Goal: Task Accomplishment & Management: Use online tool/utility

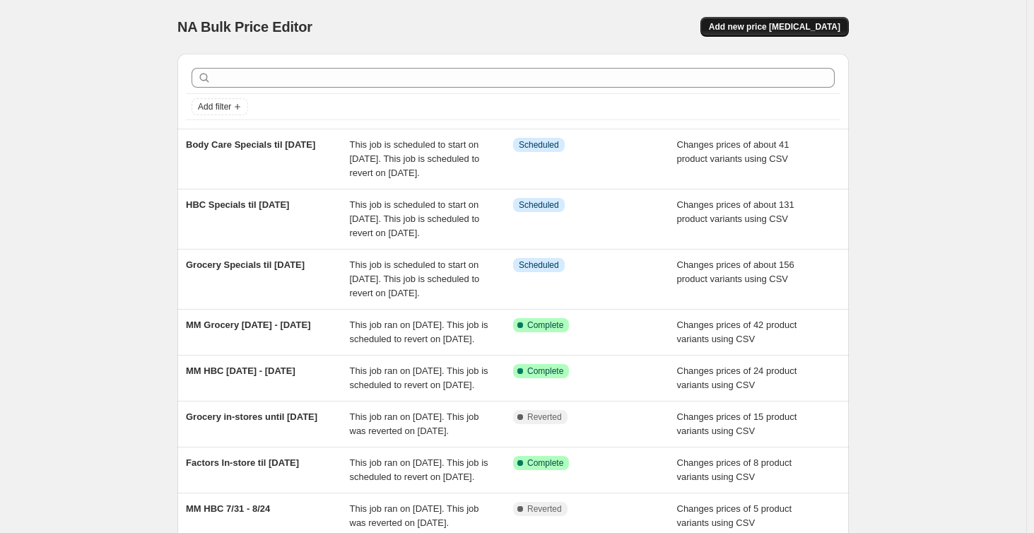
click at [777, 21] on button "Add new price [MEDICAL_DATA]" at bounding box center [774, 27] width 148 height 20
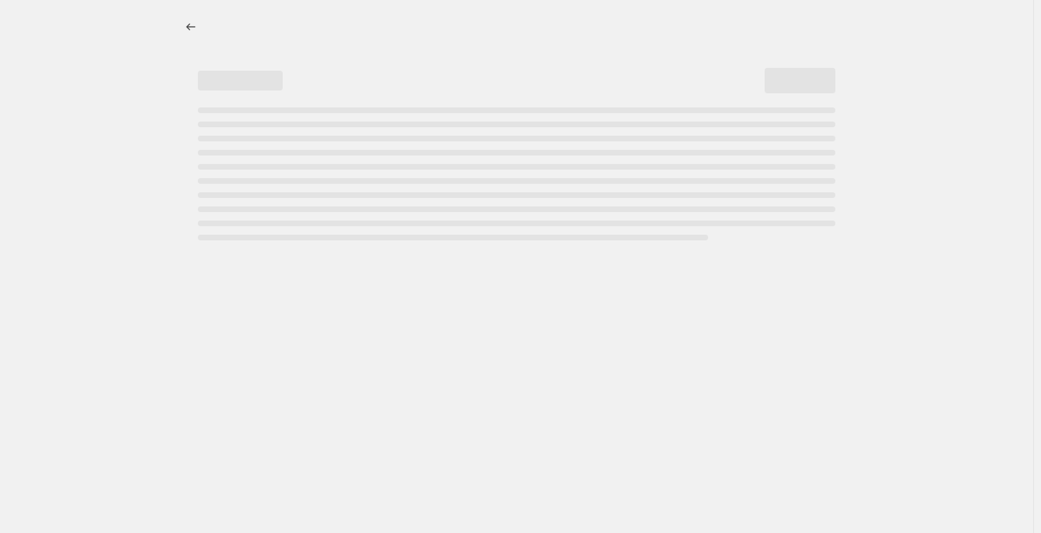
select select "percentage"
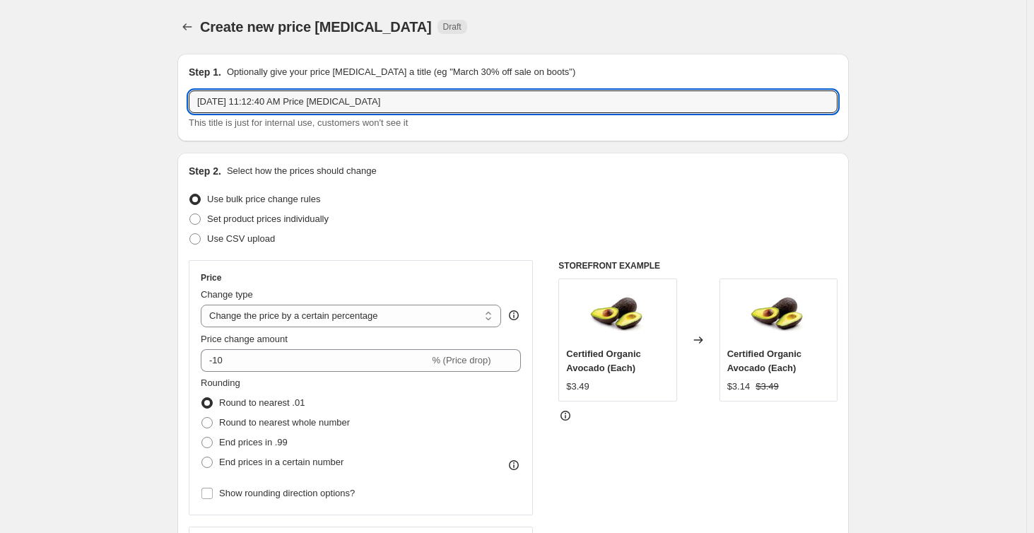
drag, startPoint x: 380, startPoint y: 103, endPoint x: 164, endPoint y: 100, distance: 216.2
type input "Factors Flyer until [DATE]"
click at [237, 235] on span "Use CSV upload" at bounding box center [241, 238] width 68 height 11
click at [190, 234] on input "Use CSV upload" at bounding box center [189, 233] width 1 height 1
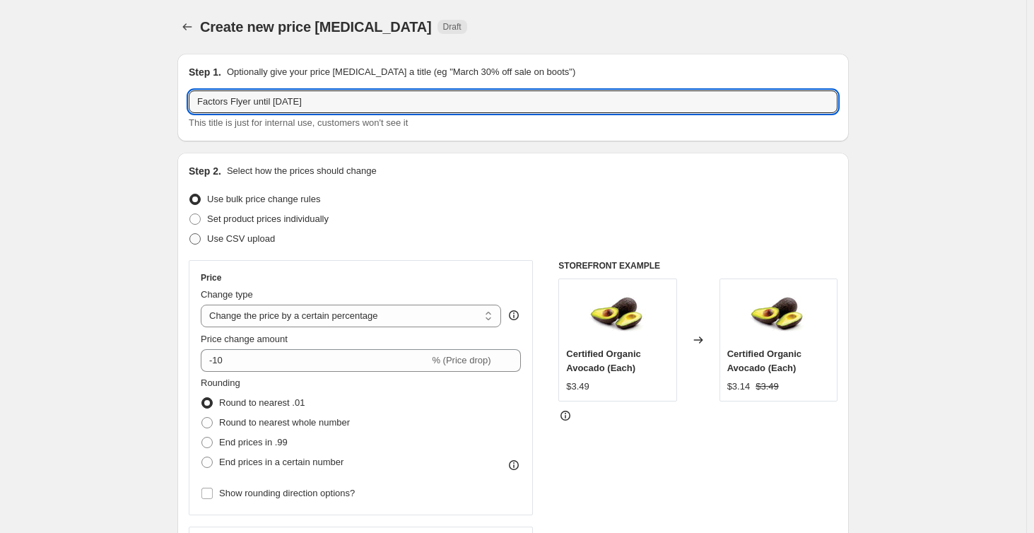
radio input "true"
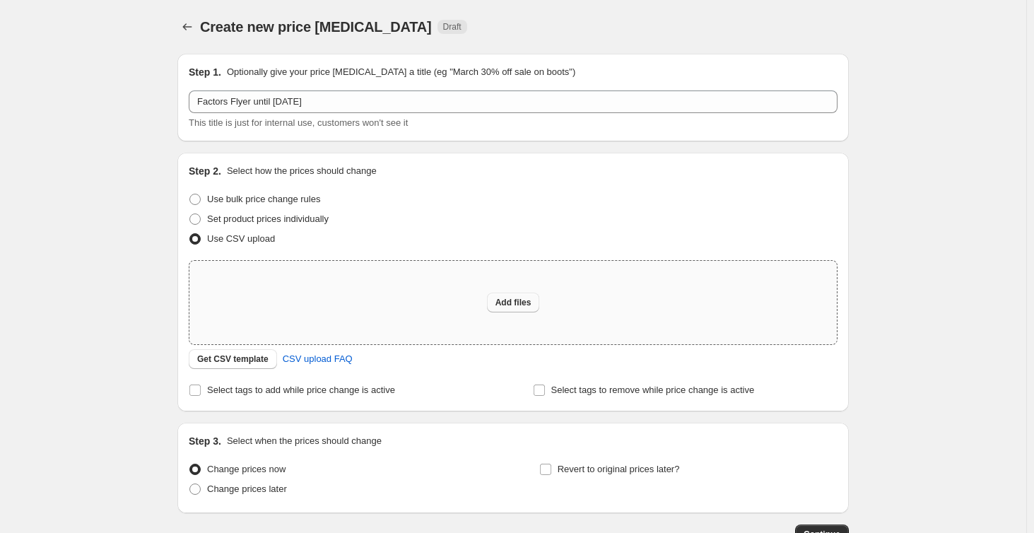
click at [524, 301] on span "Add files" at bounding box center [513, 302] width 36 height 11
type input "C:\fakepath\NF Flyer.csv"
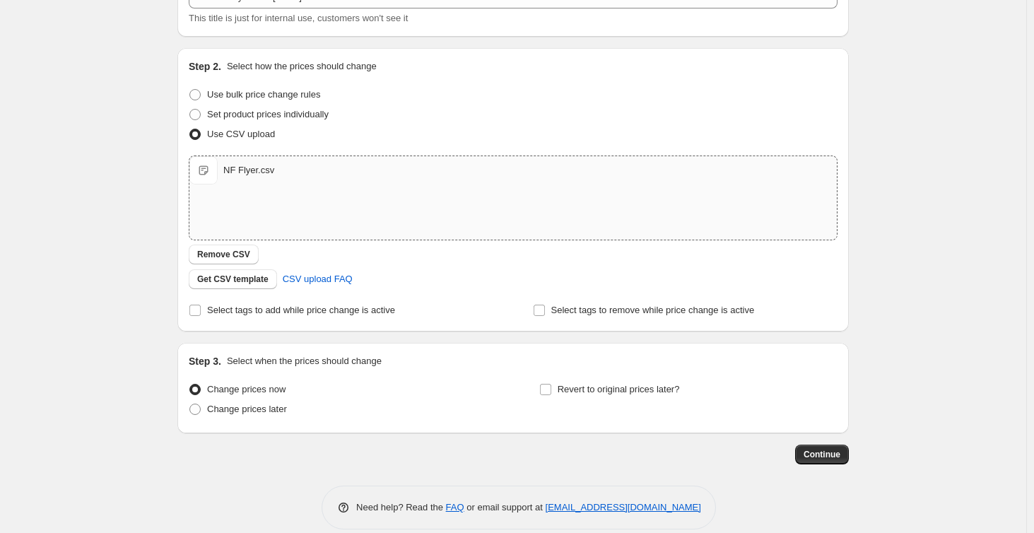
scroll to position [122, 0]
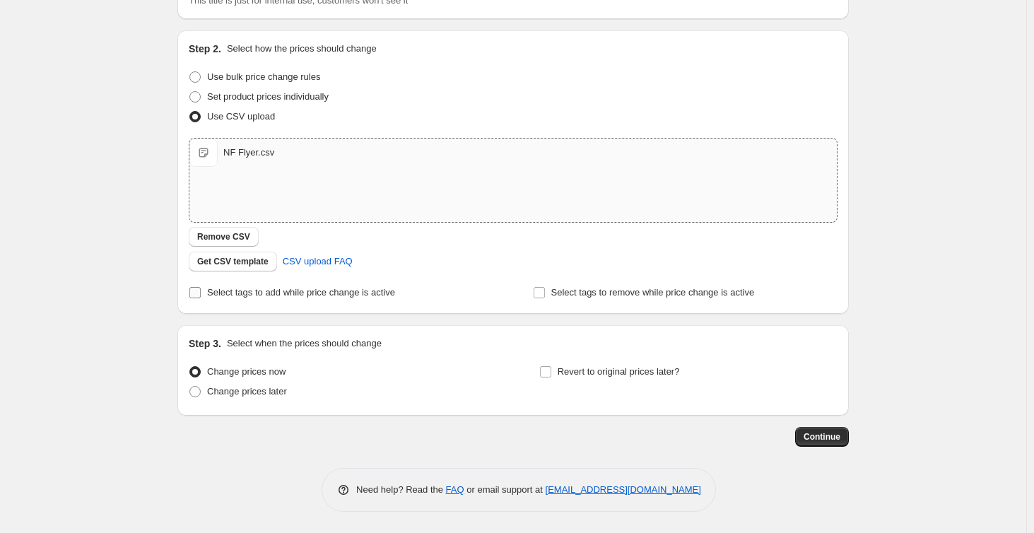
click at [278, 295] on span "Select tags to add while price change is active" at bounding box center [301, 292] width 188 height 11
click at [201, 295] on input "Select tags to add while price change is active" at bounding box center [194, 292] width 11 height 11
checkbox input "true"
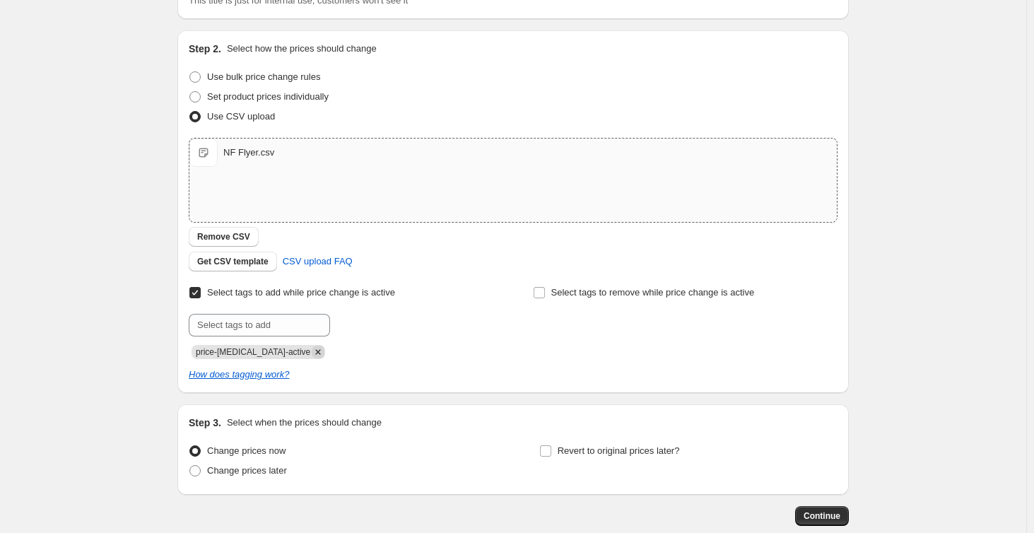
drag, startPoint x: 297, startPoint y: 349, endPoint x: 296, endPoint y: 331, distance: 17.7
click at [312, 350] on icon "Remove price-change-job-active" at bounding box center [318, 352] width 13 height 13
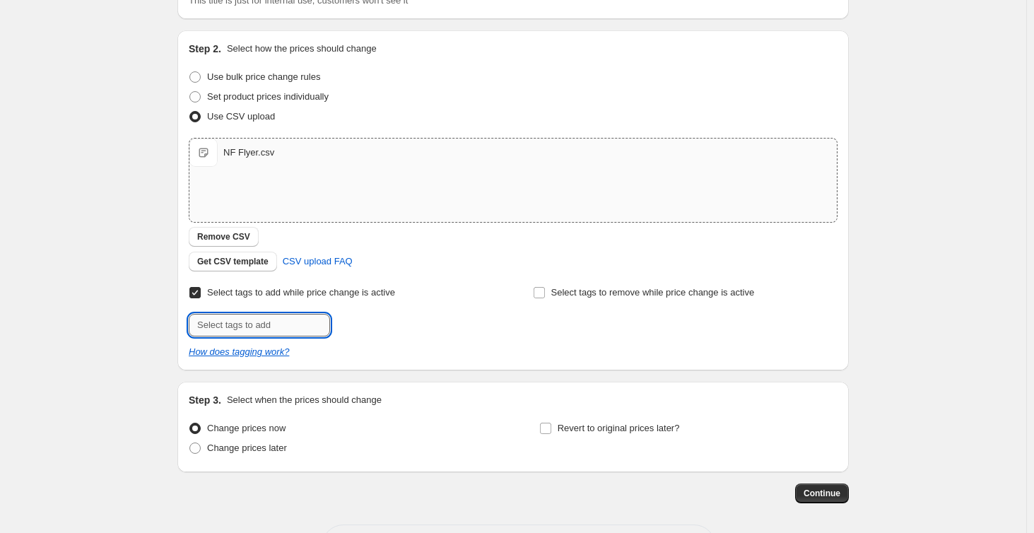
click at [295, 326] on input "text" at bounding box center [259, 325] width 141 height 23
type input "Factors-Flyer"
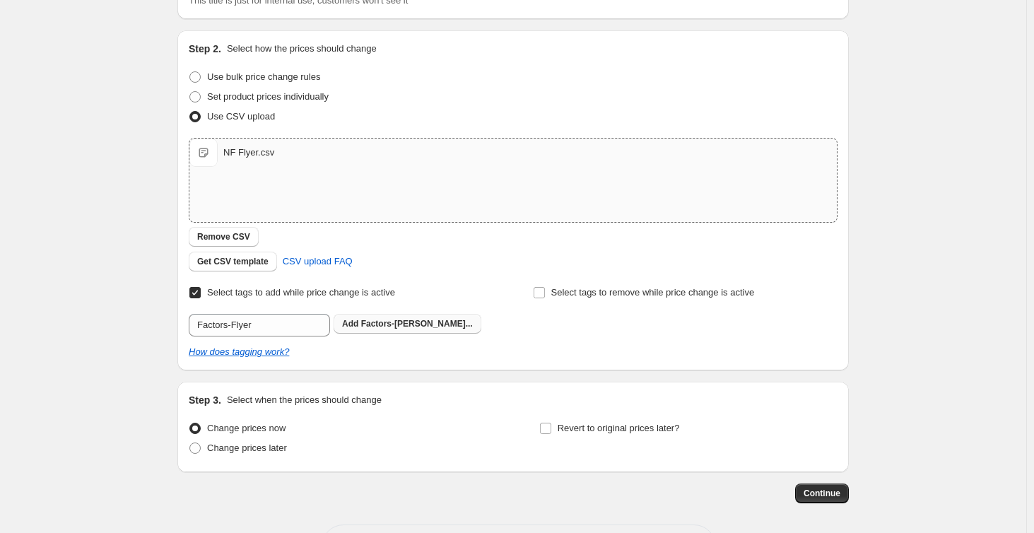
click at [370, 323] on span "Factors-[PERSON_NAME]..." at bounding box center [417, 324] width 112 height 10
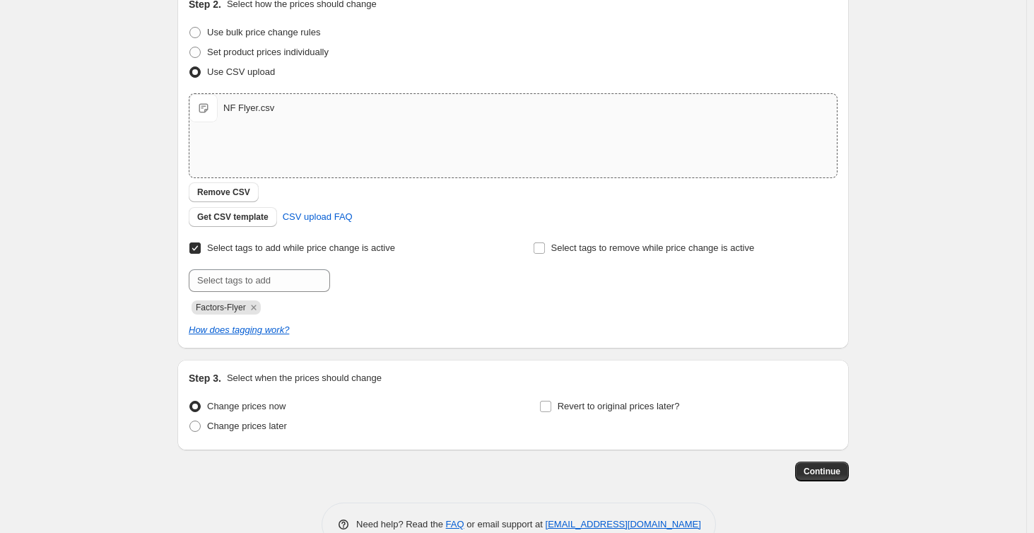
scroll to position [201, 0]
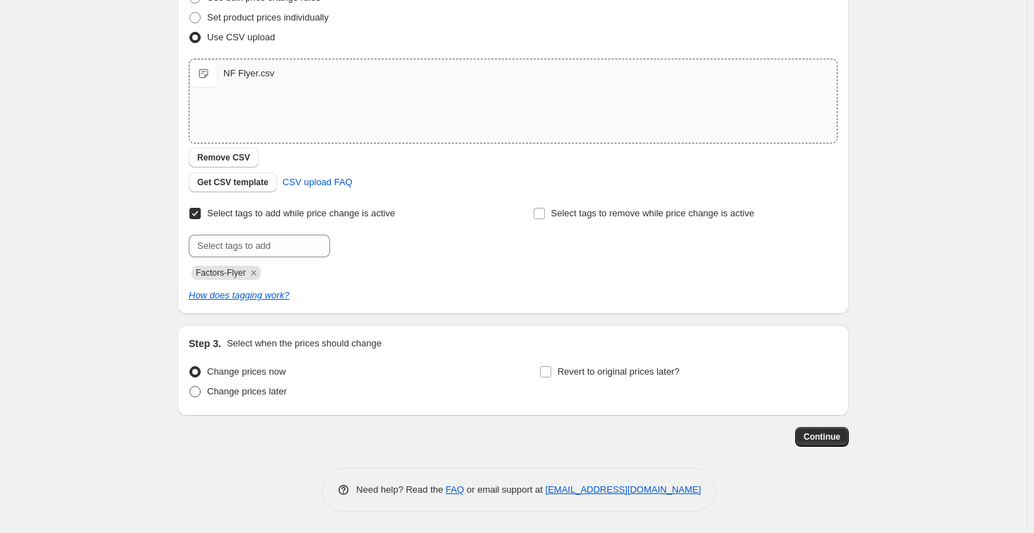
click at [235, 394] on span "Change prices later" at bounding box center [247, 391] width 80 height 11
click at [190, 386] on input "Change prices later" at bounding box center [189, 386] width 1 height 1
radio input "true"
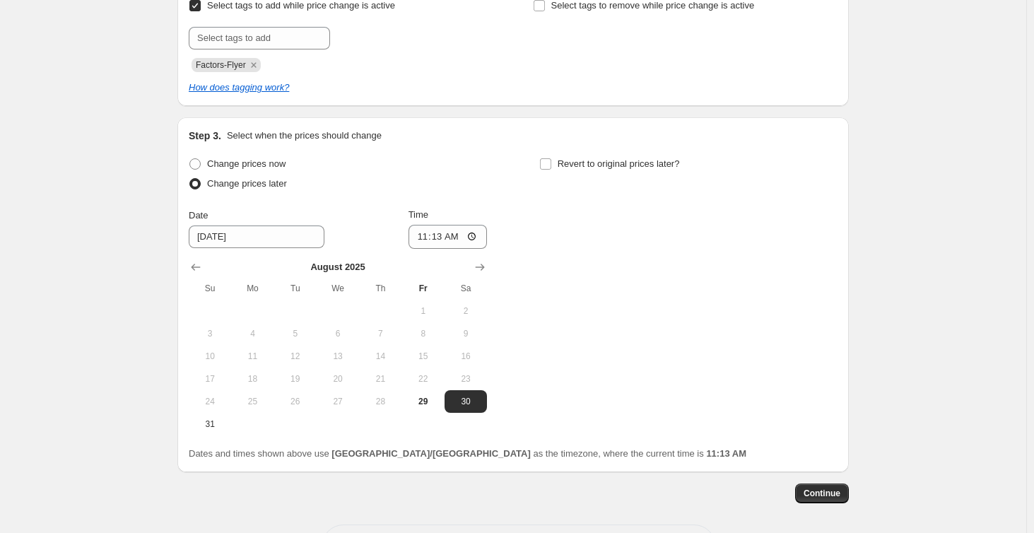
scroll to position [466, 0]
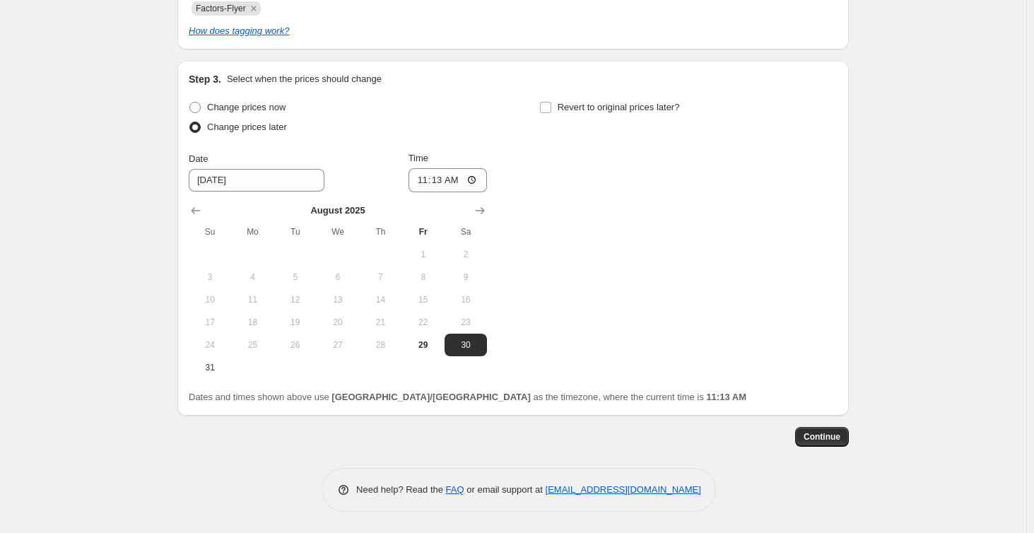
drag, startPoint x: 484, startPoint y: 213, endPoint x: 473, endPoint y: 221, distance: 13.1
click at [484, 213] on icon "Show next month, September 2025" at bounding box center [480, 210] width 14 height 14
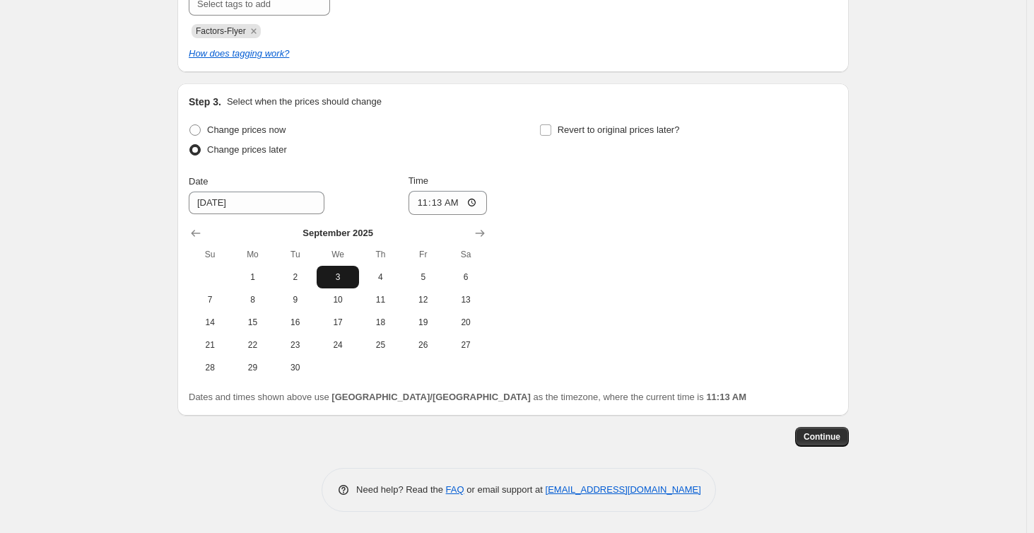
click at [341, 275] on span "3" at bounding box center [337, 276] width 31 height 11
type input "[DATE]"
click at [427, 204] on input "11:13" at bounding box center [447, 203] width 79 height 24
type input "00:30"
click at [578, 126] on span "Revert to original prices later?" at bounding box center [618, 129] width 122 height 11
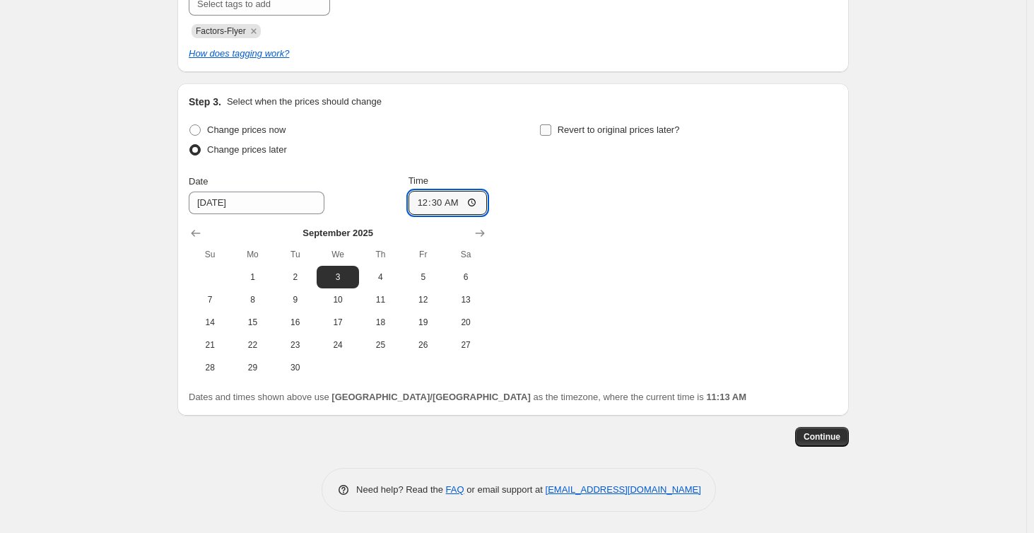
click at [551, 126] on input "Revert to original prices later?" at bounding box center [545, 129] width 11 height 11
checkbox input "true"
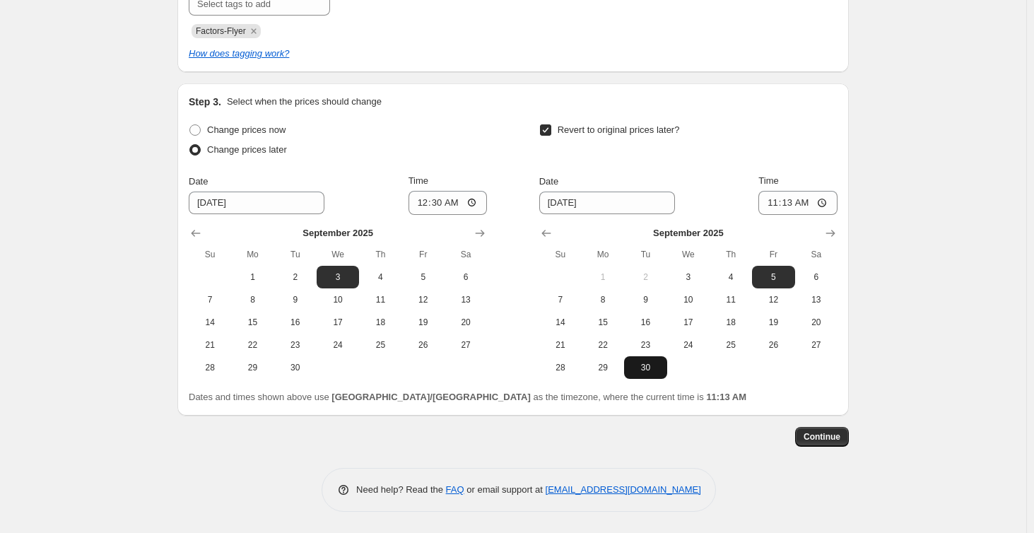
click at [655, 363] on span "30" at bounding box center [645, 367] width 31 height 11
type input "[DATE]"
click at [777, 201] on input "11:13" at bounding box center [797, 203] width 79 height 24
click at [804, 203] on input "07:00" at bounding box center [797, 203] width 79 height 24
type input "19:00"
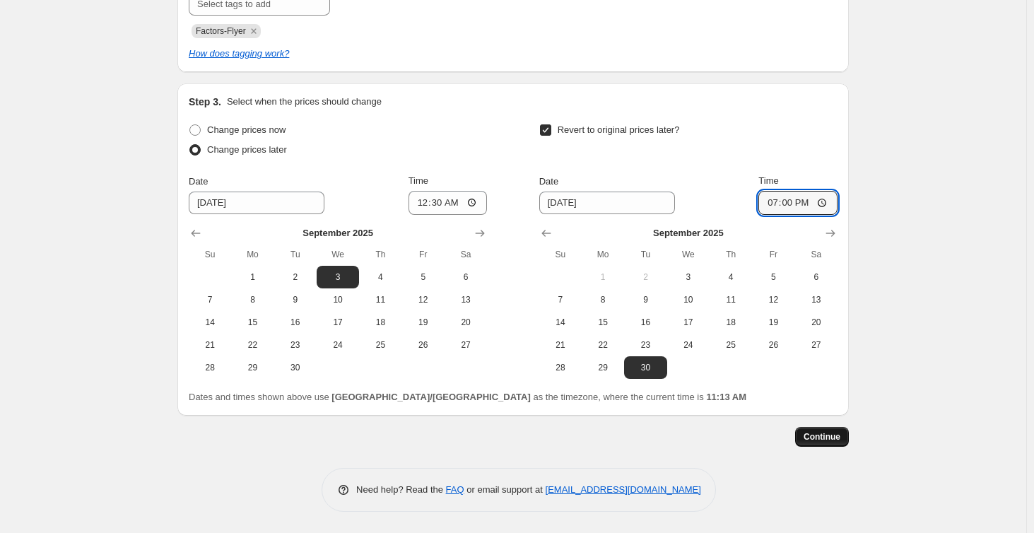
click at [822, 435] on span "Continue" at bounding box center [821, 436] width 37 height 11
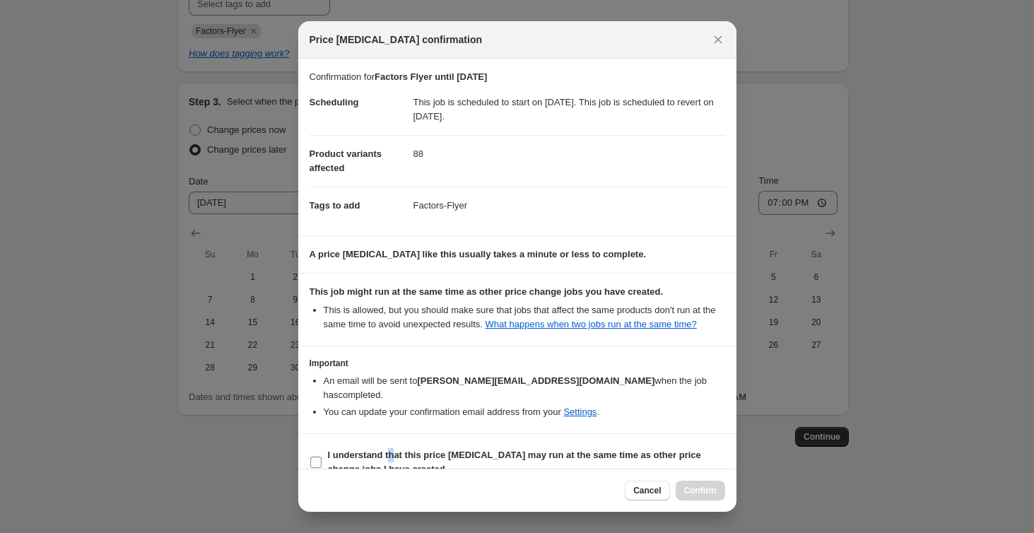
click at [391, 448] on span "I understand that this price [MEDICAL_DATA] may run at the same time as other p…" at bounding box center [526, 462] width 397 height 28
click at [317, 456] on input "I understand that this price [MEDICAL_DATA] may run at the same time as other p…" at bounding box center [315, 461] width 11 height 11
checkbox input "true"
click at [689, 489] on span "Confirm" at bounding box center [700, 490] width 33 height 11
